Goal: Task Accomplishment & Management: Complete application form

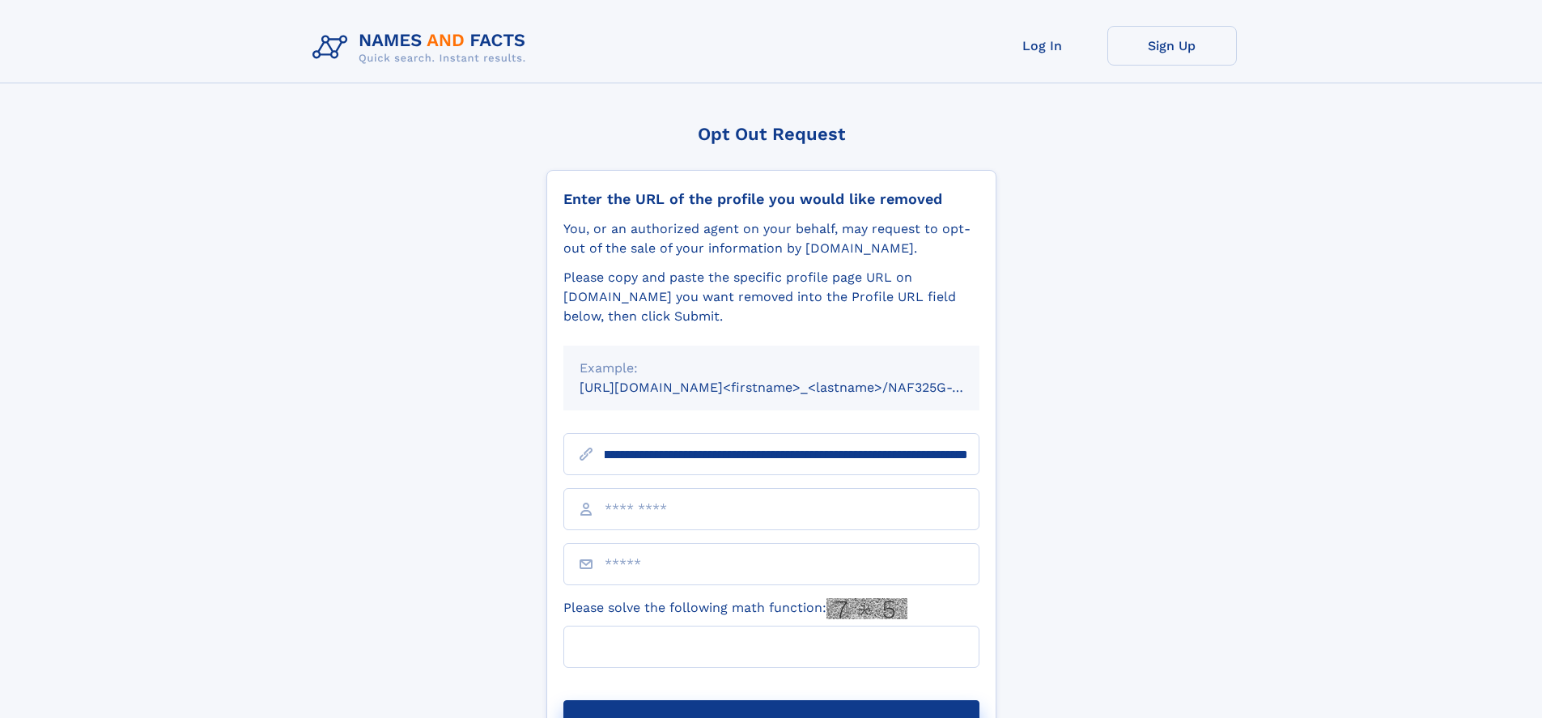
scroll to position [0, 193]
type input "**********"
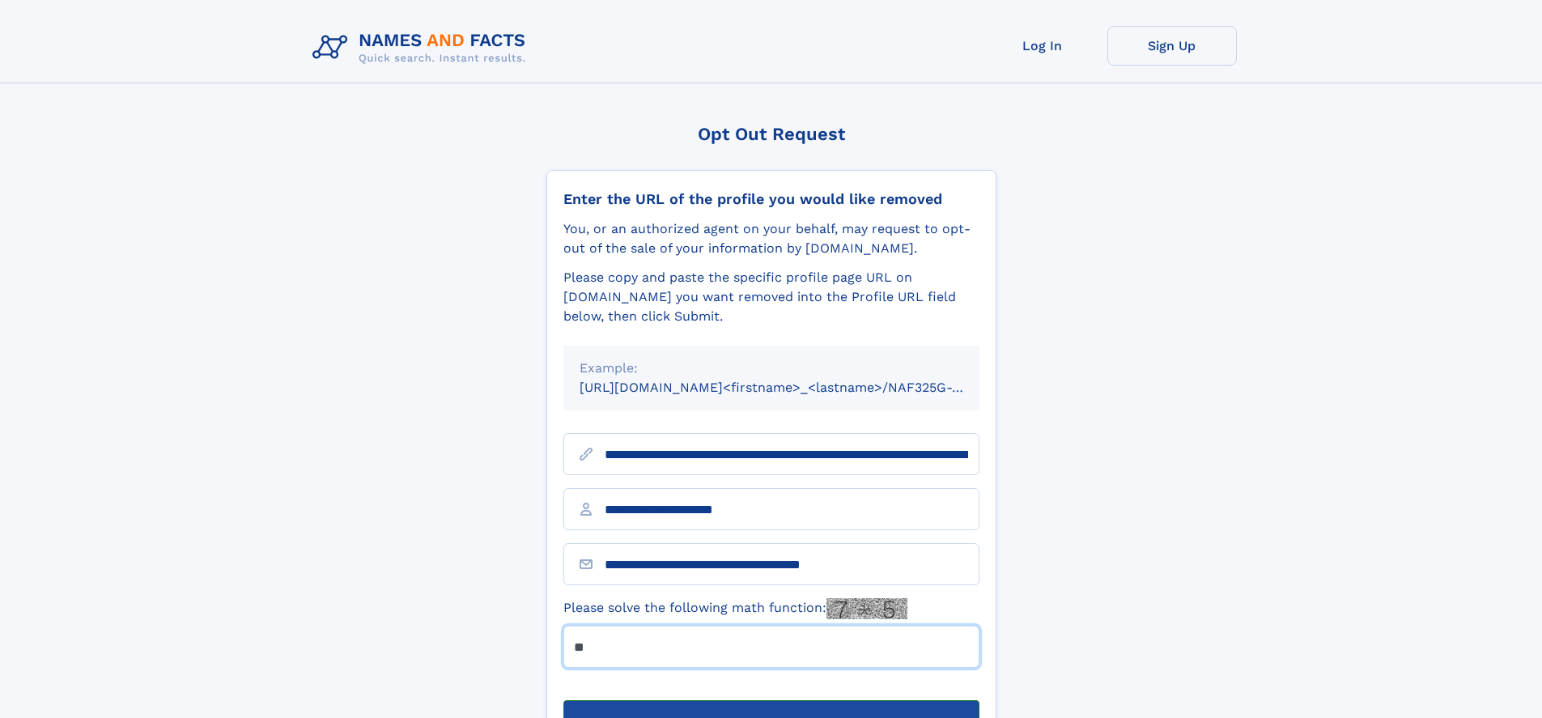
type input "**"
click at [771, 700] on button "Submit Opt Out Request" at bounding box center [772, 726] width 416 height 52
